Goal: Find contact information: Find contact information

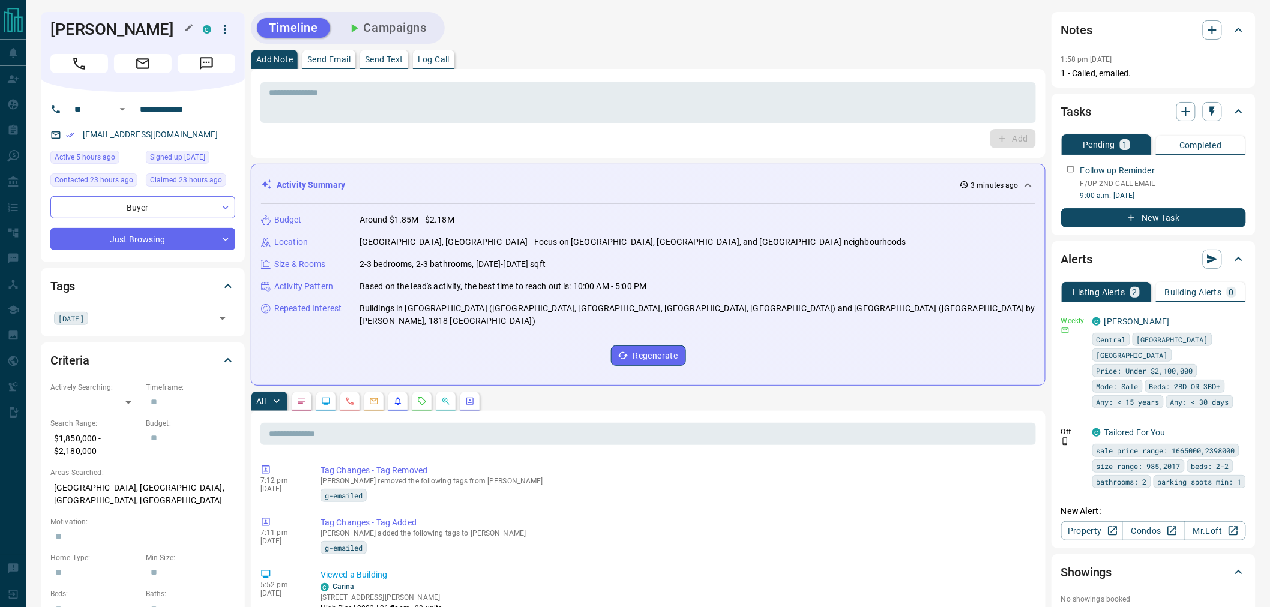
click at [85, 29] on h1 "[PERSON_NAME]" at bounding box center [117, 29] width 134 height 19
copy div "[PERSON_NAME]"
drag, startPoint x: 208, startPoint y: 109, endPoint x: 139, endPoint y: 110, distance: 69.0
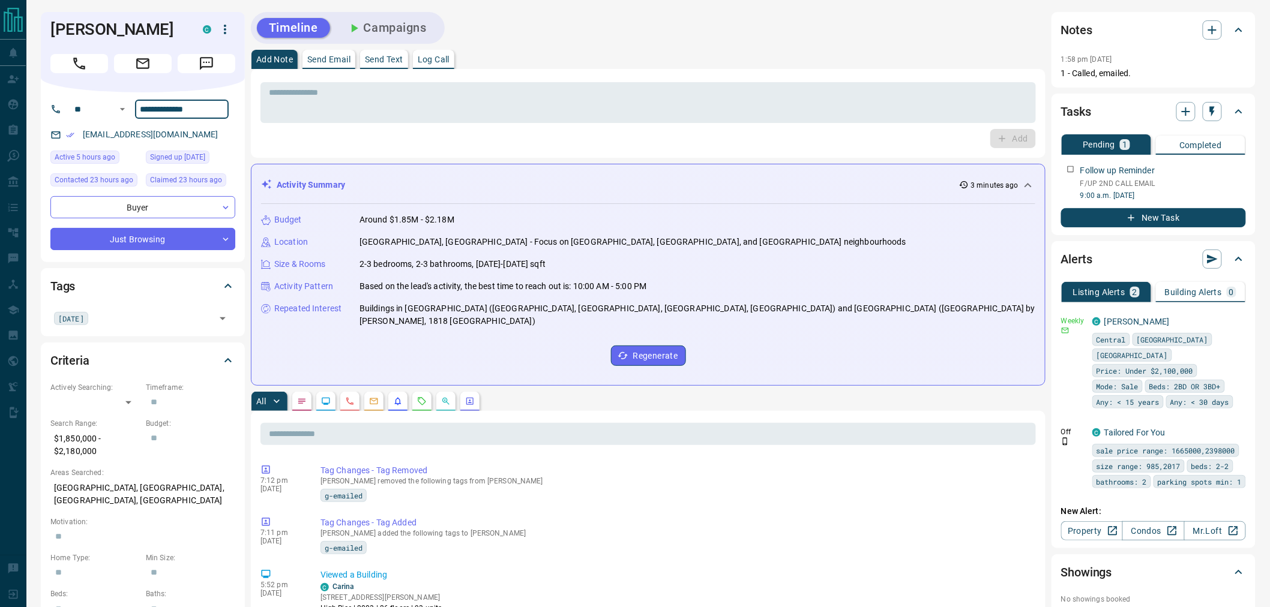
click at [139, 110] on input "**********" at bounding box center [182, 109] width 94 height 19
drag, startPoint x: 181, startPoint y: 133, endPoint x: 79, endPoint y: 134, distance: 102.0
click at [79, 134] on div "[EMAIL_ADDRESS][DOMAIN_NAME]" at bounding box center [142, 135] width 185 height 20
copy link "[EMAIL_ADDRESS][DOMAIN_NAME]"
drag, startPoint x: 86, startPoint y: 454, endPoint x: 46, endPoint y: 441, distance: 41.6
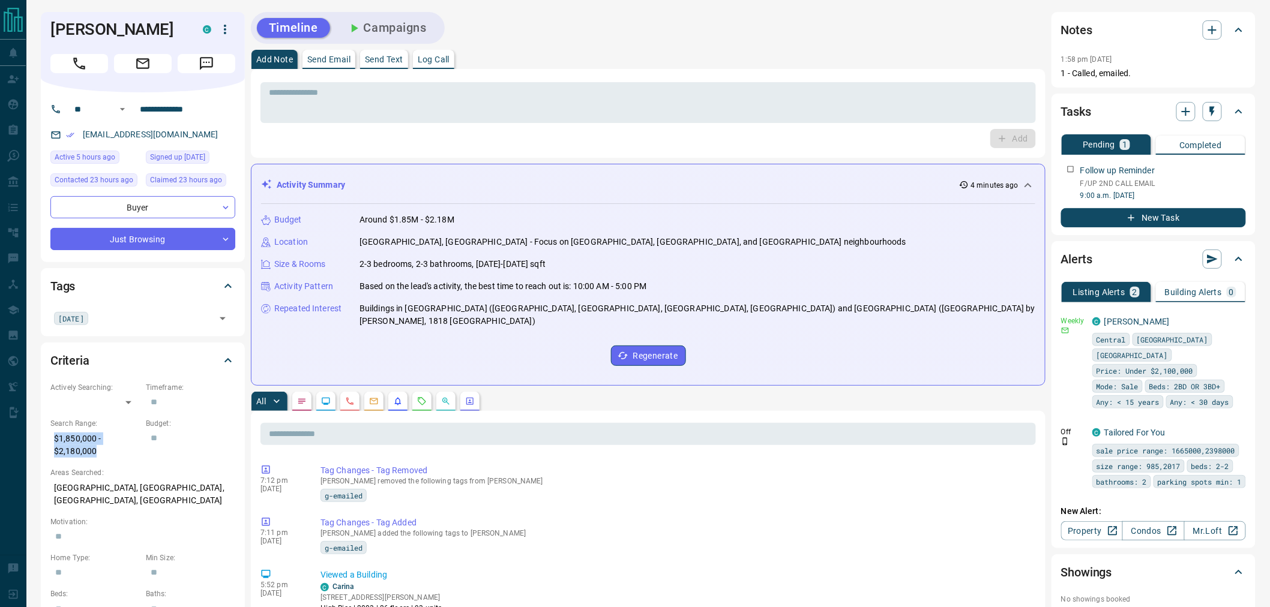
click at [46, 441] on div "Criteria Actively Searching: ​ ​ Timeframe: ​ Search Range: $1,850,000 - $2,180…" at bounding box center [143, 539] width 204 height 392
copy p "$1,850,000 - $2,180,000"
click at [138, 490] on p "[GEOGRAPHIC_DATA], [GEOGRAPHIC_DATA], [GEOGRAPHIC_DATA], [GEOGRAPHIC_DATA]" at bounding box center [142, 494] width 185 height 32
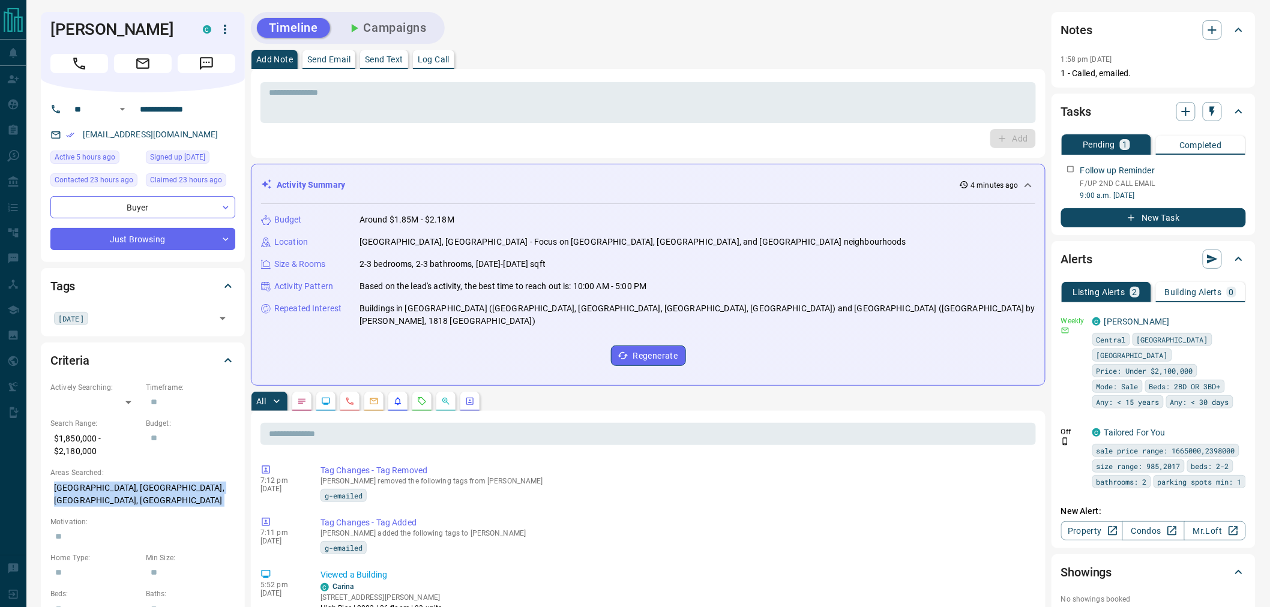
copy p "[GEOGRAPHIC_DATA], [GEOGRAPHIC_DATA], [GEOGRAPHIC_DATA], [GEOGRAPHIC_DATA]"
